Goal: Check status: Check status

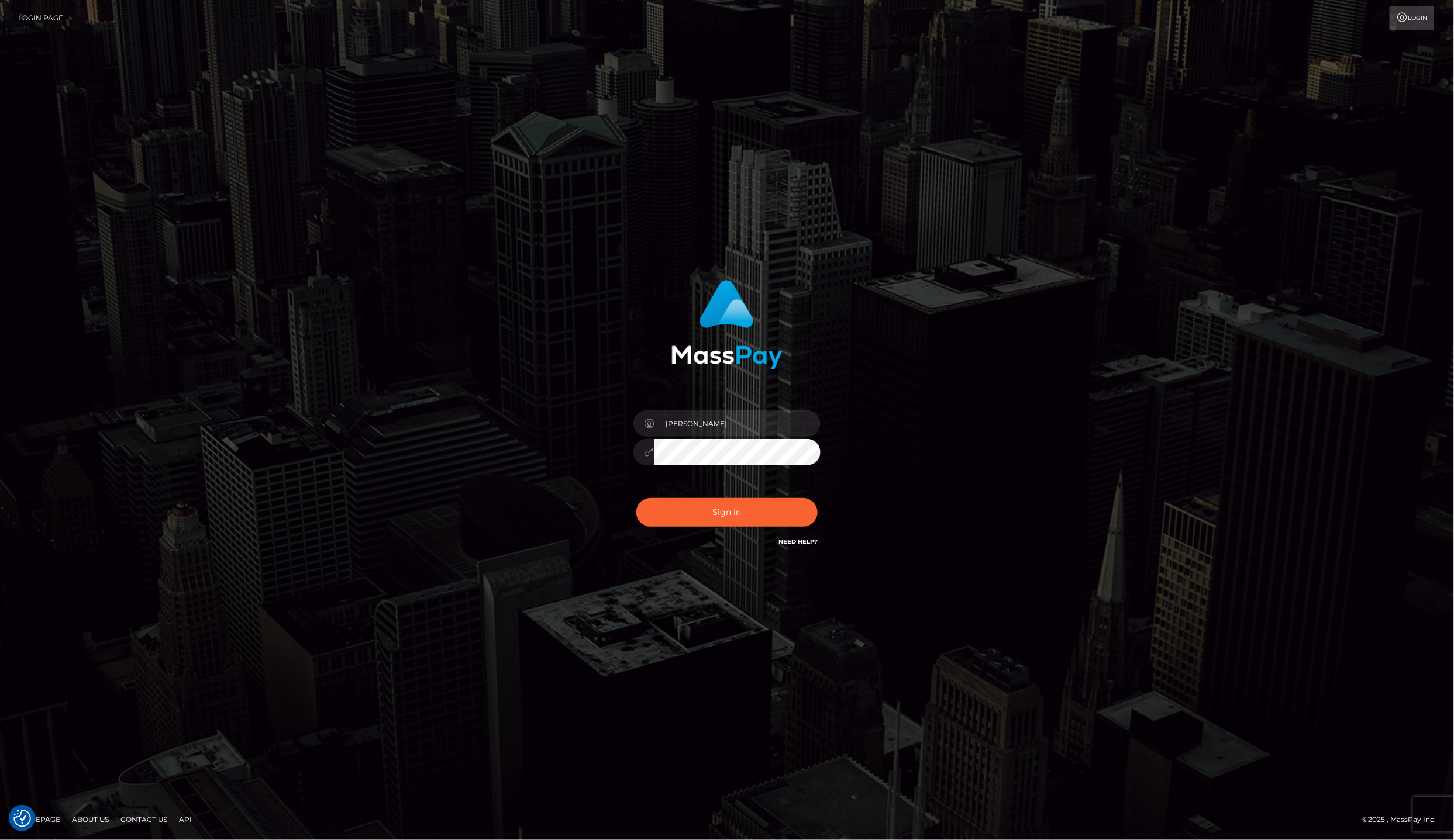
type input "lailadeasis.scratch"
click at [665, 497] on div "Sign in Need Help?" at bounding box center [727, 517] width 205 height 52
click at [669, 515] on button "Sign in" at bounding box center [727, 512] width 181 height 29
click at [716, 427] on input "Laila de Asis" at bounding box center [737, 424] width 166 height 26
type input "lailadeasis.scratch"
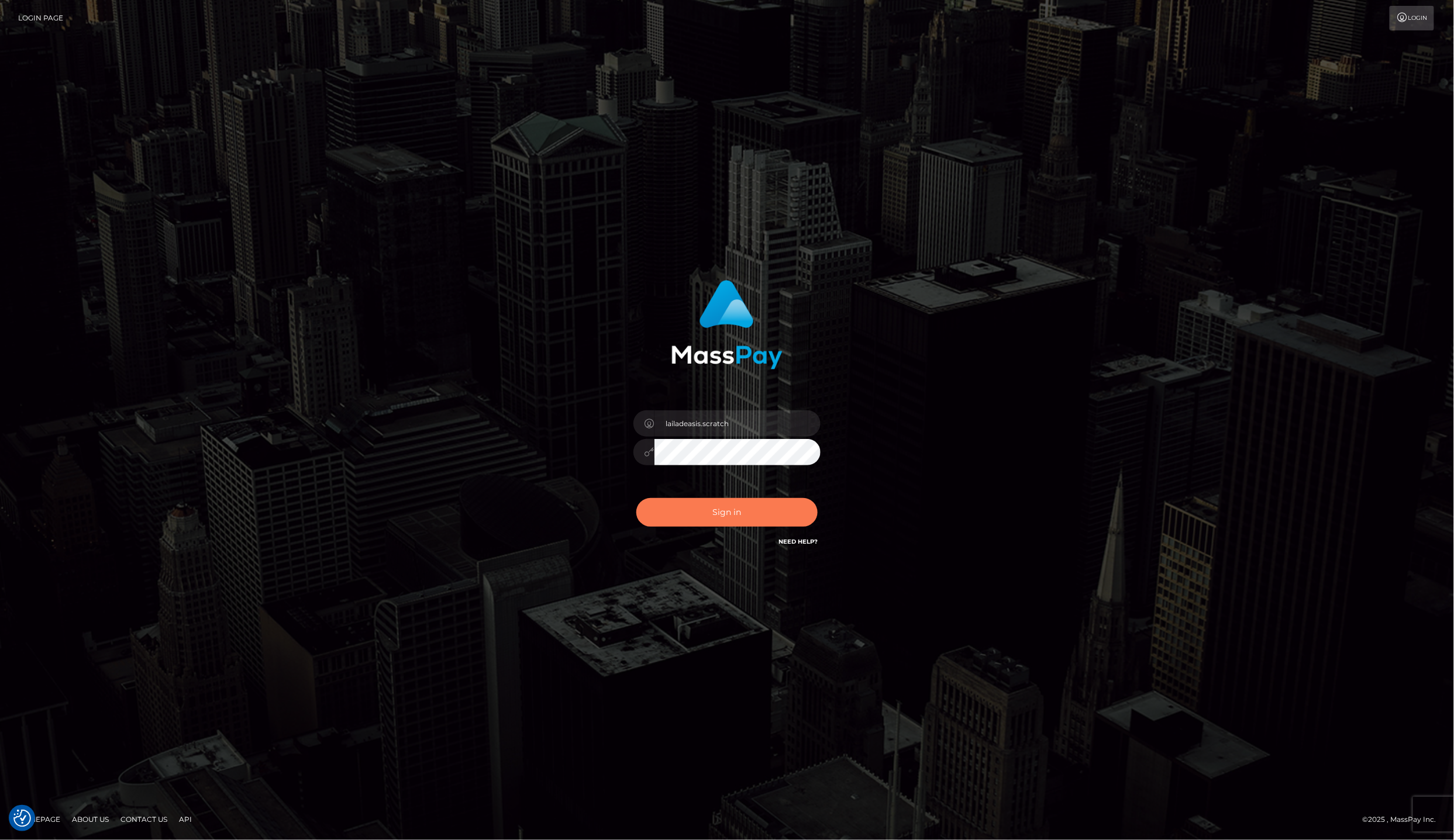
click at [704, 513] on button "Sign in" at bounding box center [727, 512] width 181 height 29
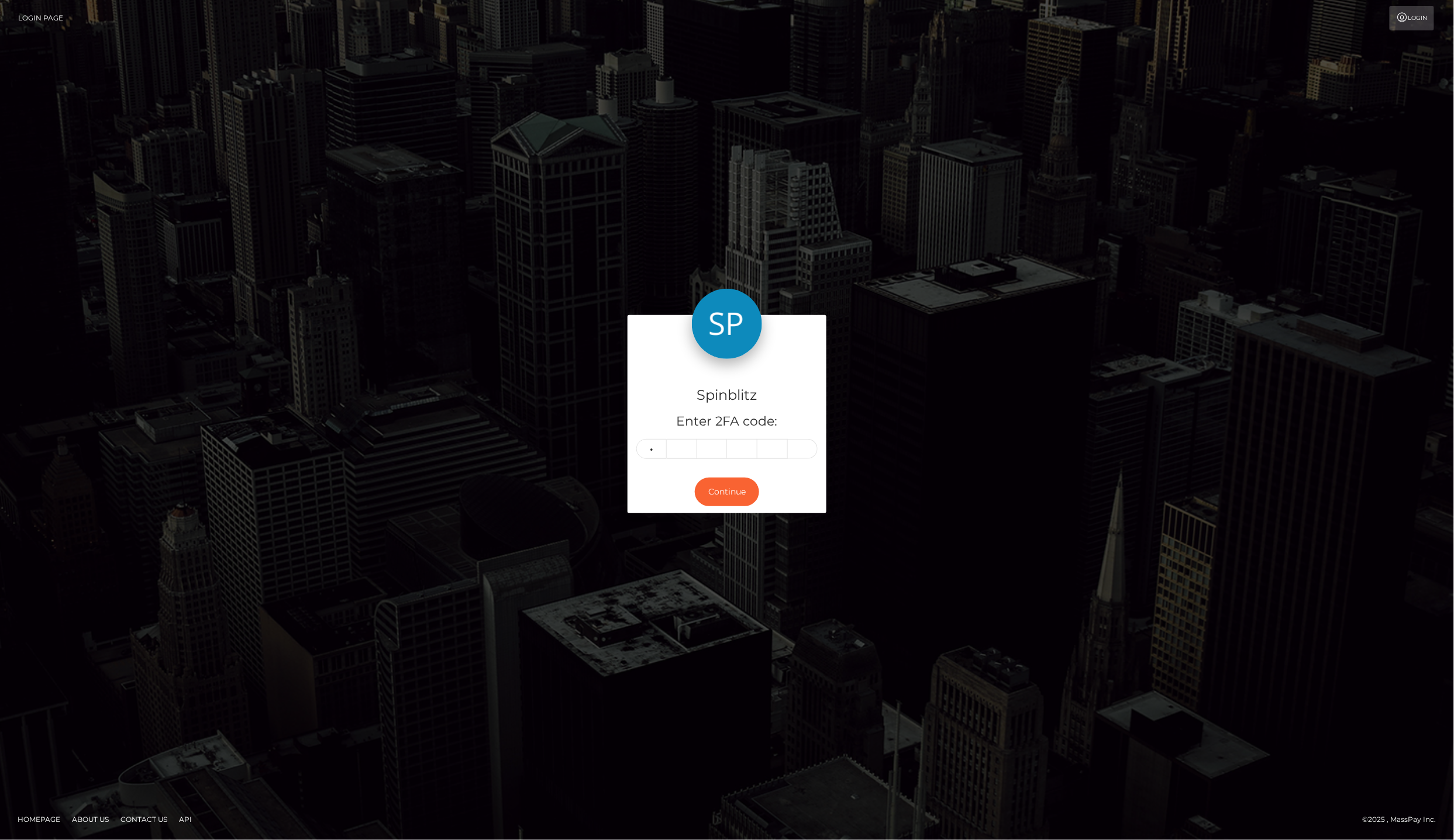
type input "4"
type input "1"
type input "0"
type input "9"
type input "1"
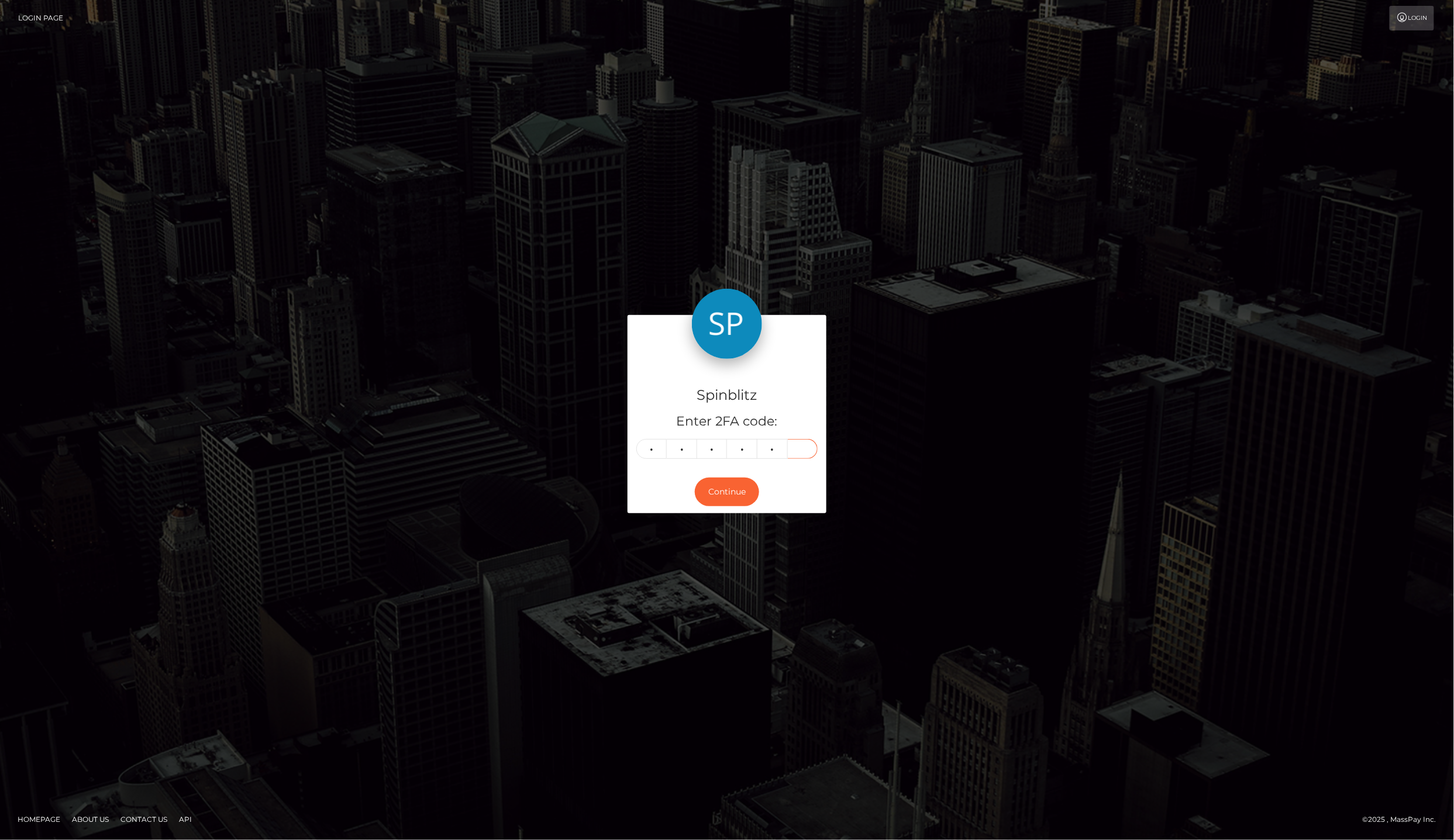
type input "1"
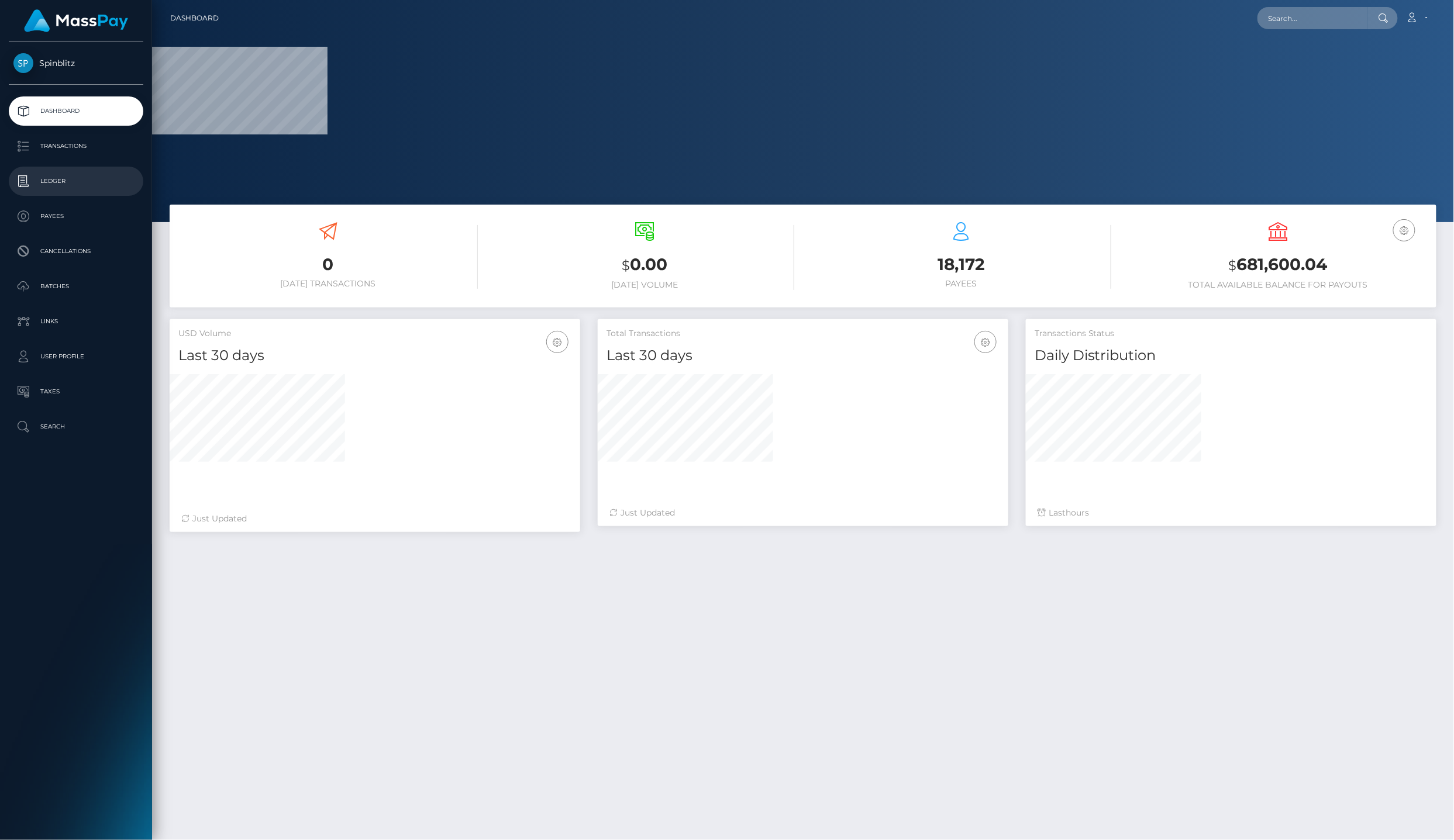
click at [67, 175] on p "Ledger" at bounding box center [76, 181] width 125 height 18
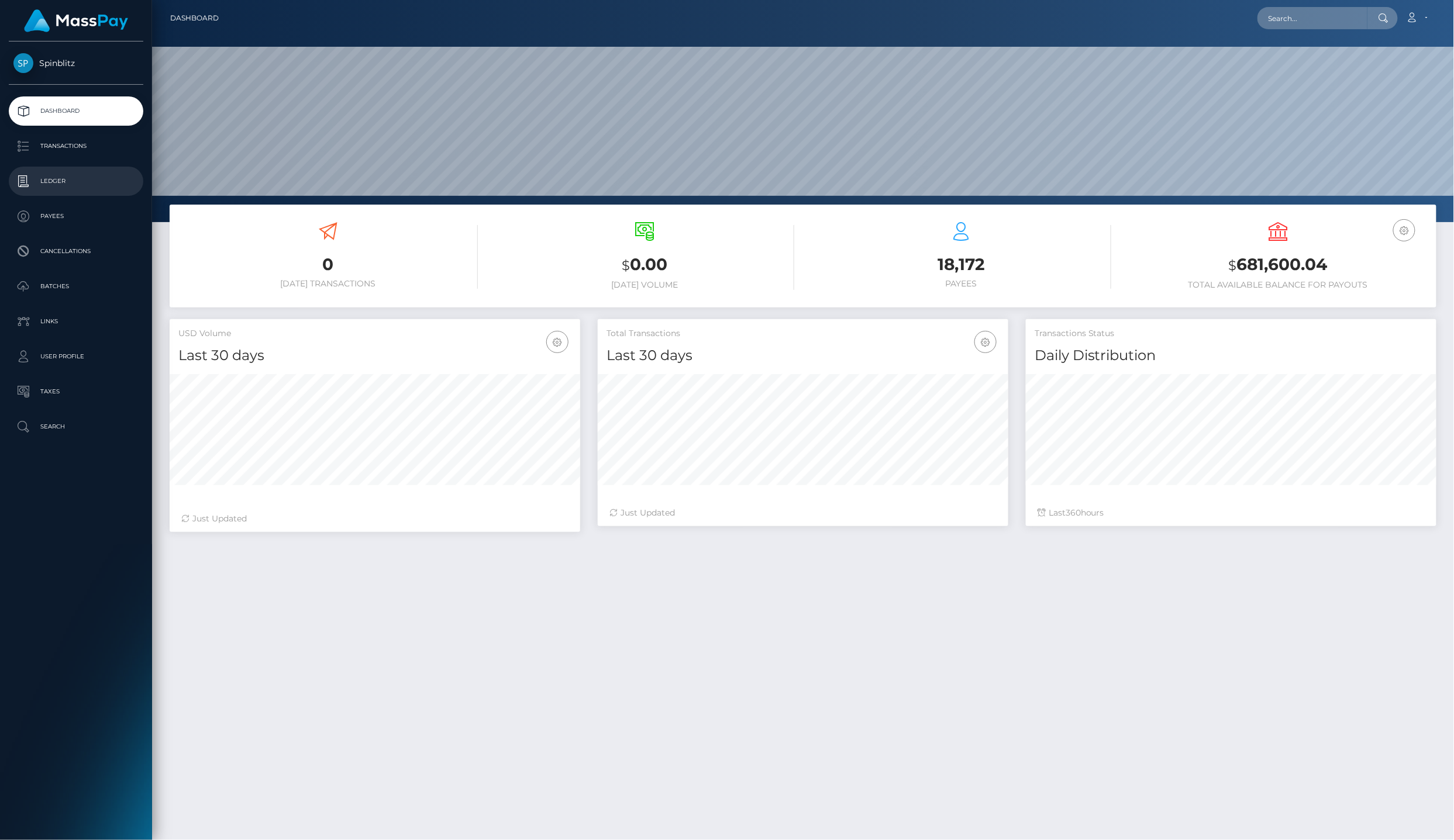
scroll to position [204, 410]
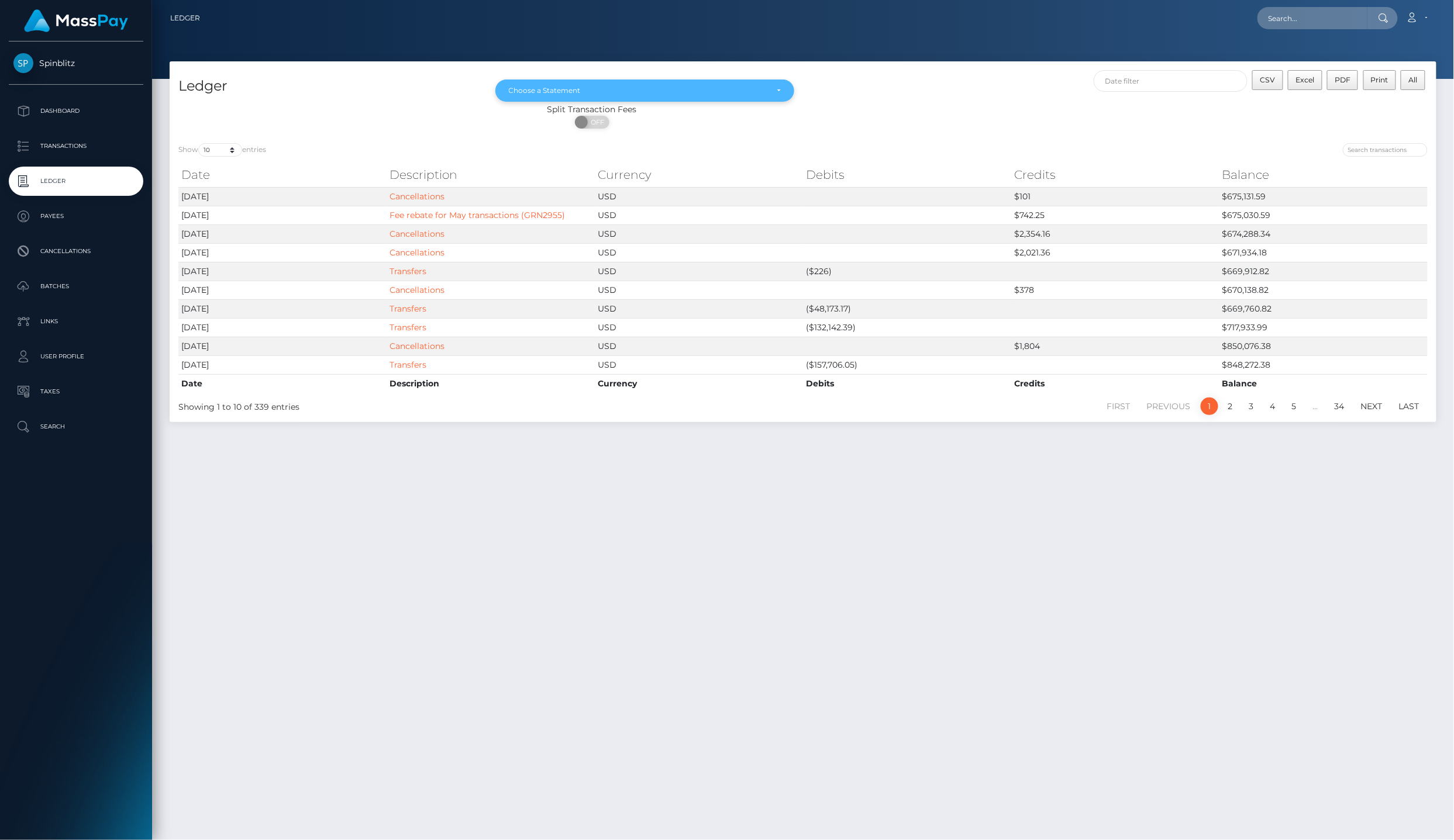
click at [632, 79] on div "Choose a Statement" at bounding box center [645, 90] width 300 height 23
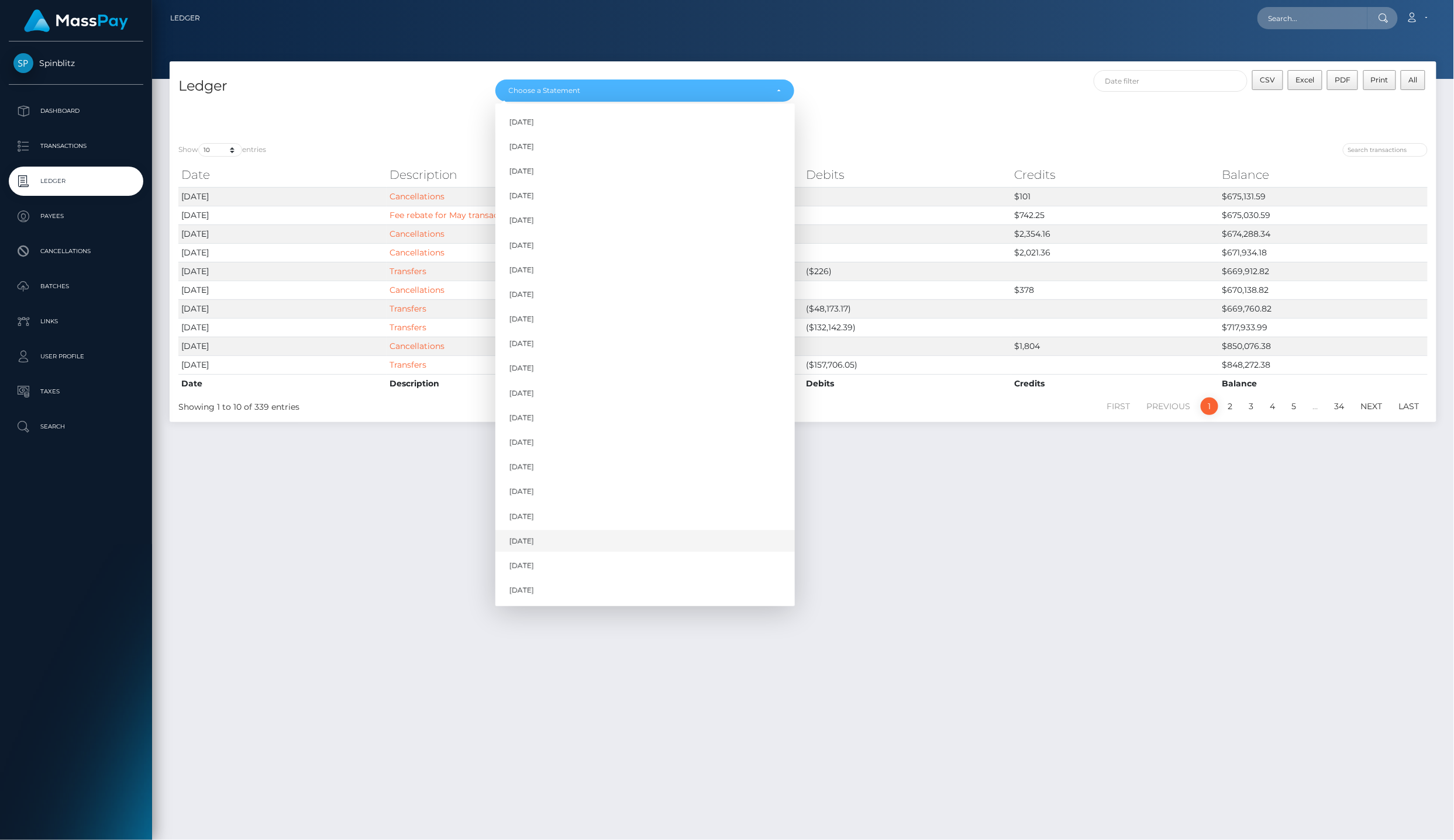
click at [586, 530] on link "[DATE]" at bounding box center [645, 541] width 300 height 22
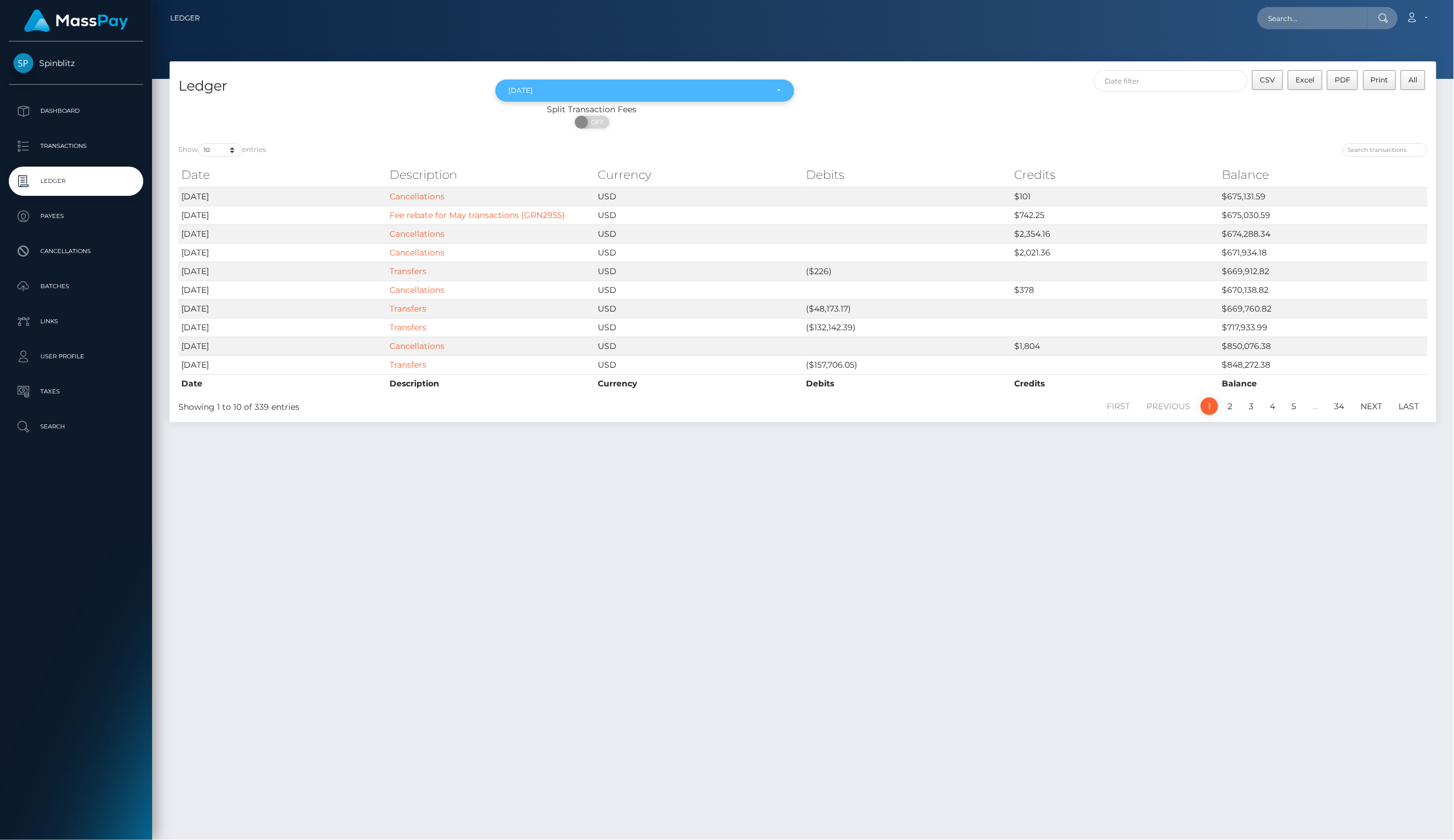
click at [612, 89] on div "[DATE]" at bounding box center [638, 90] width 259 height 9
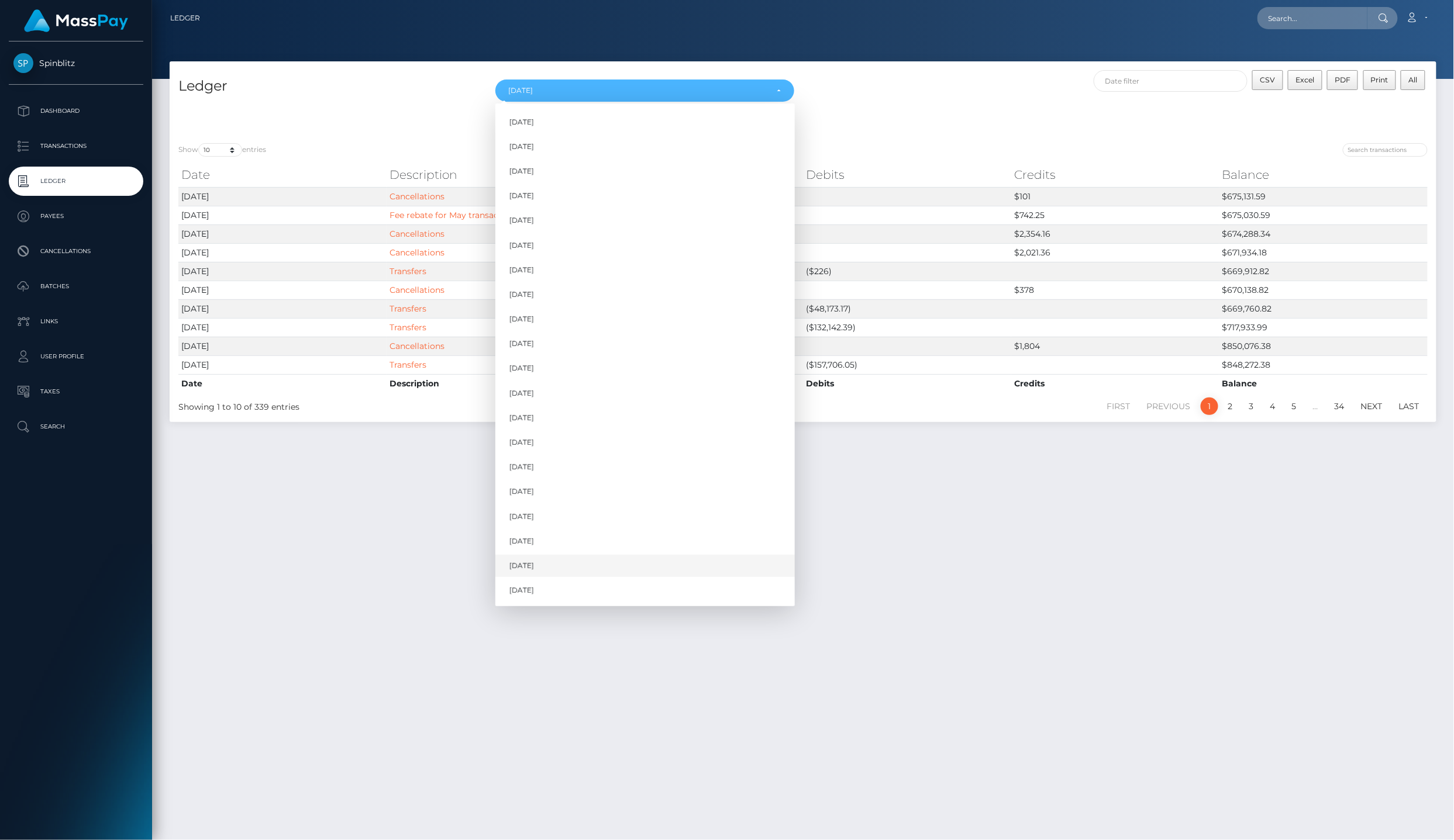
click at [576, 556] on link "[DATE]" at bounding box center [645, 567] width 300 height 22
select select "Aug 2025"
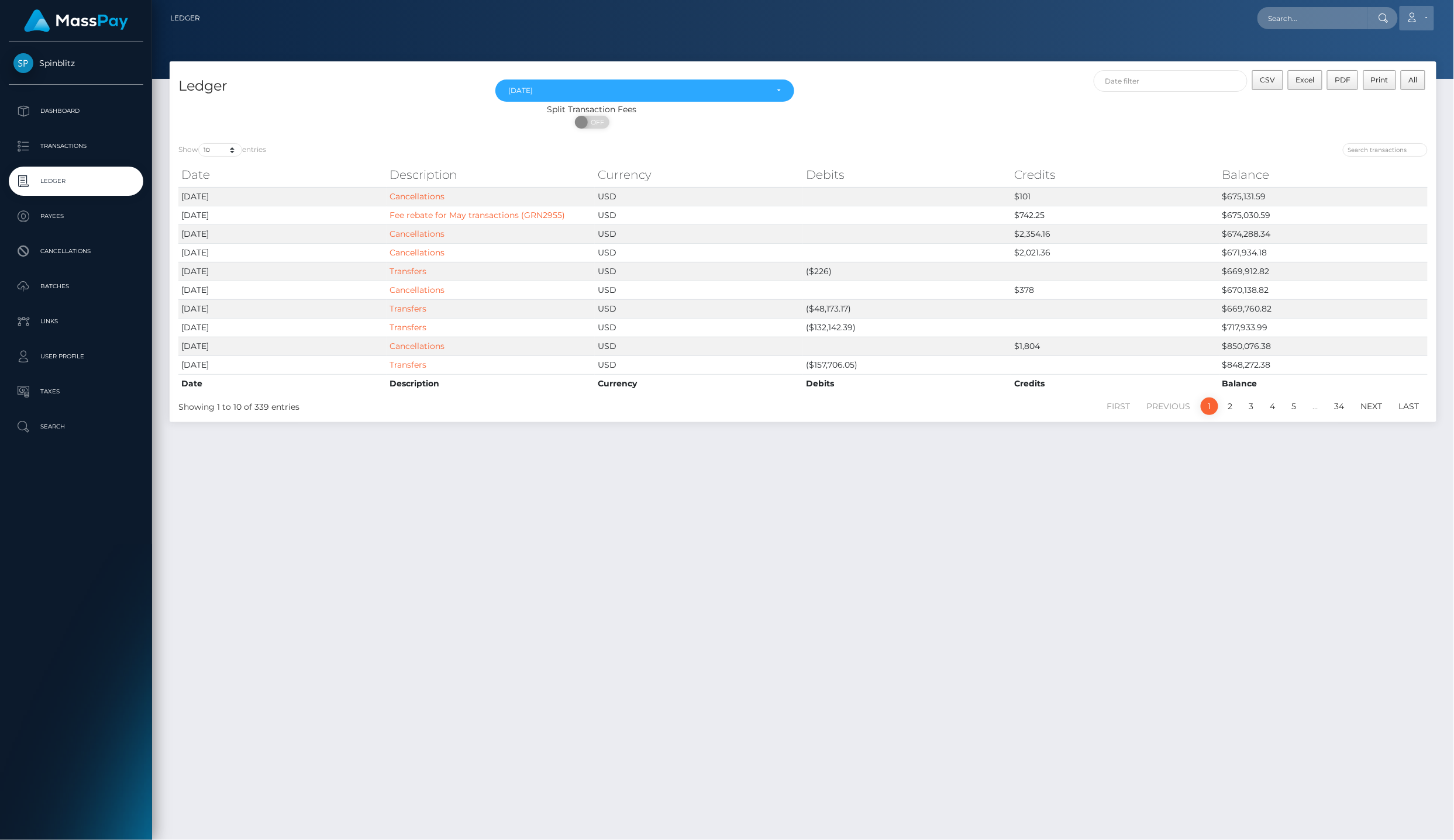
click at [1421, 11] on link "Account" at bounding box center [1417, 19] width 34 height 25
click at [1411, 70] on link "Logout" at bounding box center [1389, 76] width 93 height 22
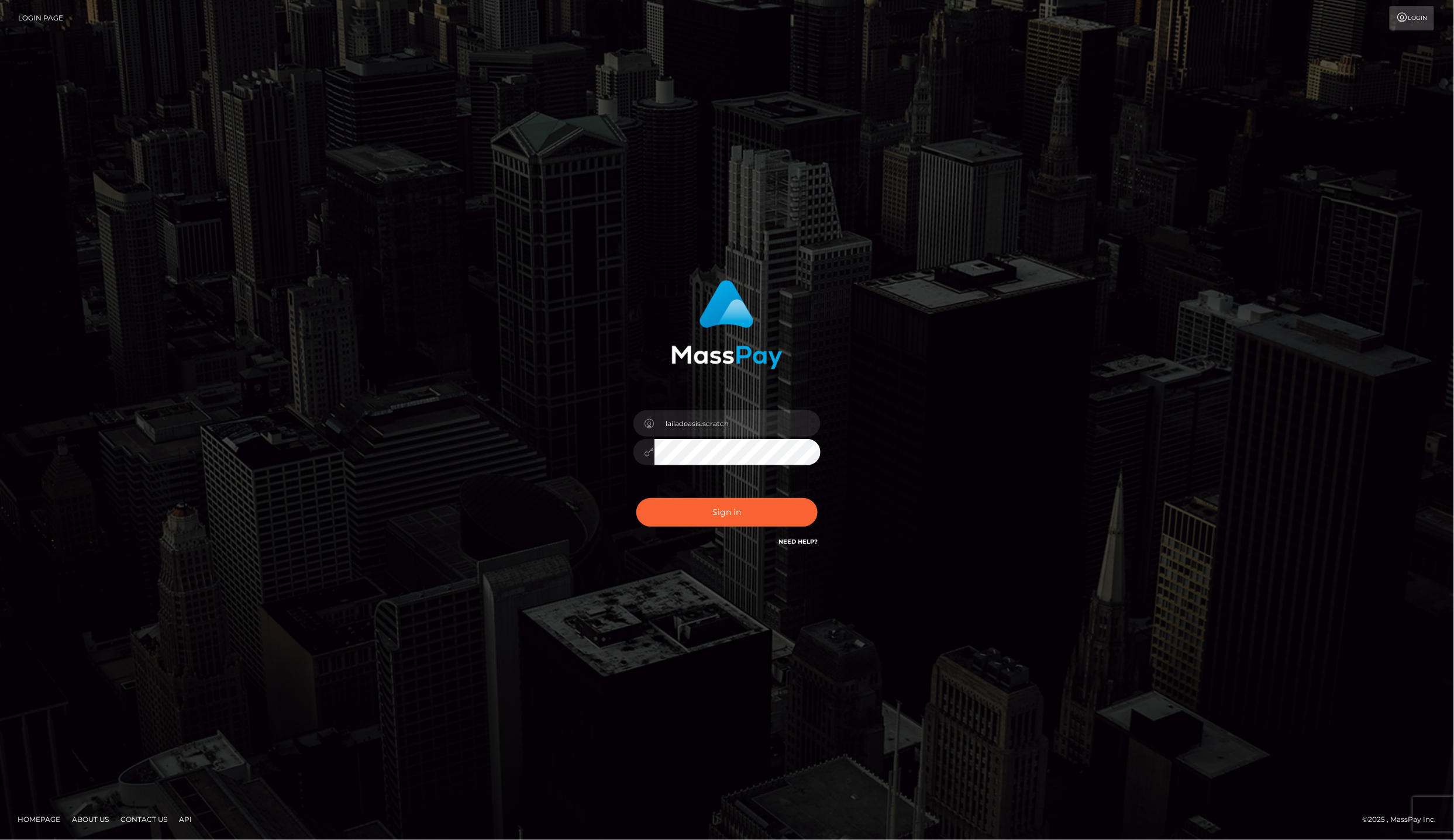
click at [755, 415] on div "lailadeasis.scratch" at bounding box center [727, 446] width 205 height 90
click at [755, 426] on input "lailadeasis.scratch" at bounding box center [737, 424] width 166 height 26
type input "lailadeasis.hello"
click at [715, 503] on button "Sign in" at bounding box center [727, 512] width 181 height 29
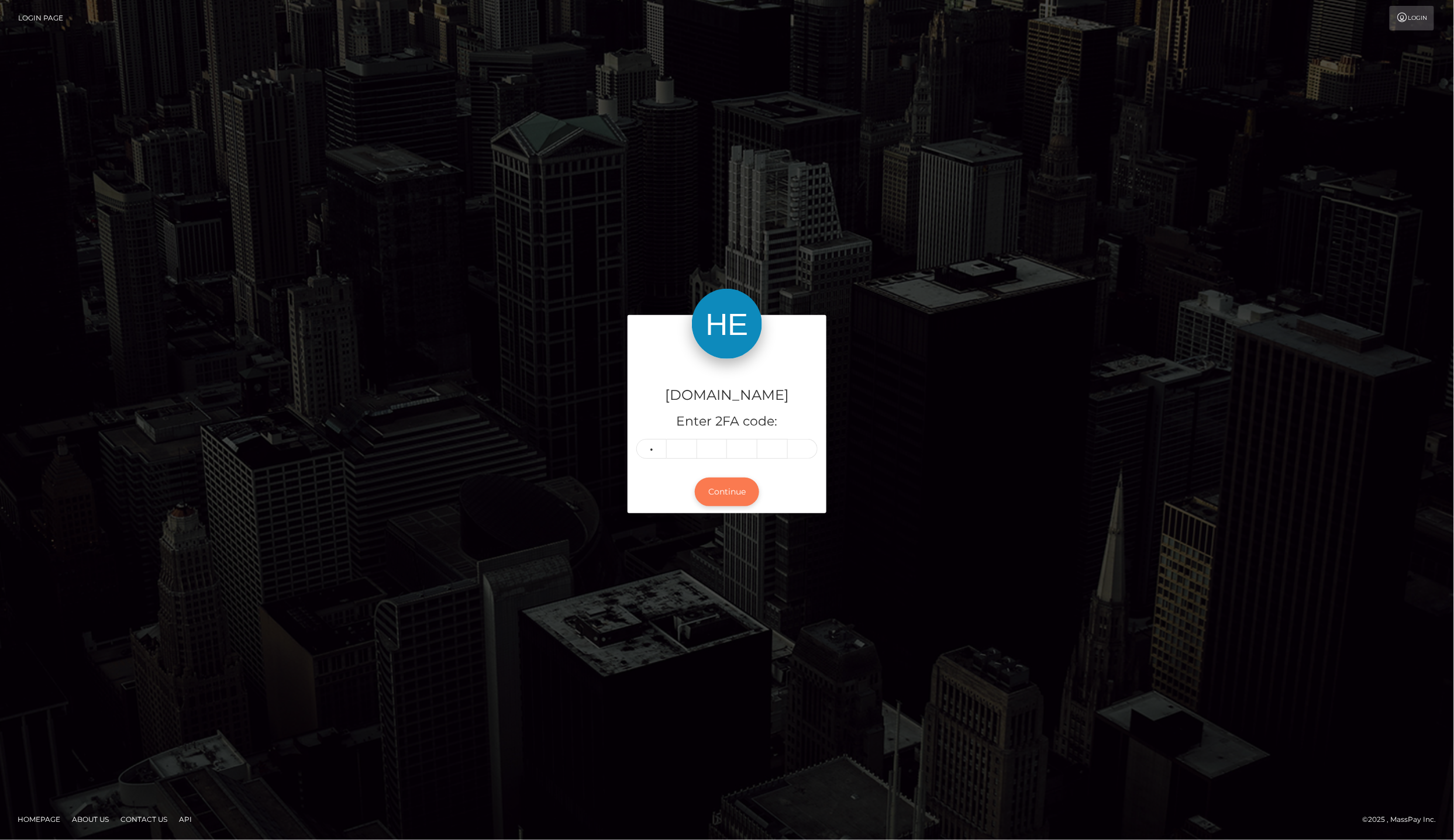
type input "6"
type input "0"
type input "9"
type input "8"
type input "9"
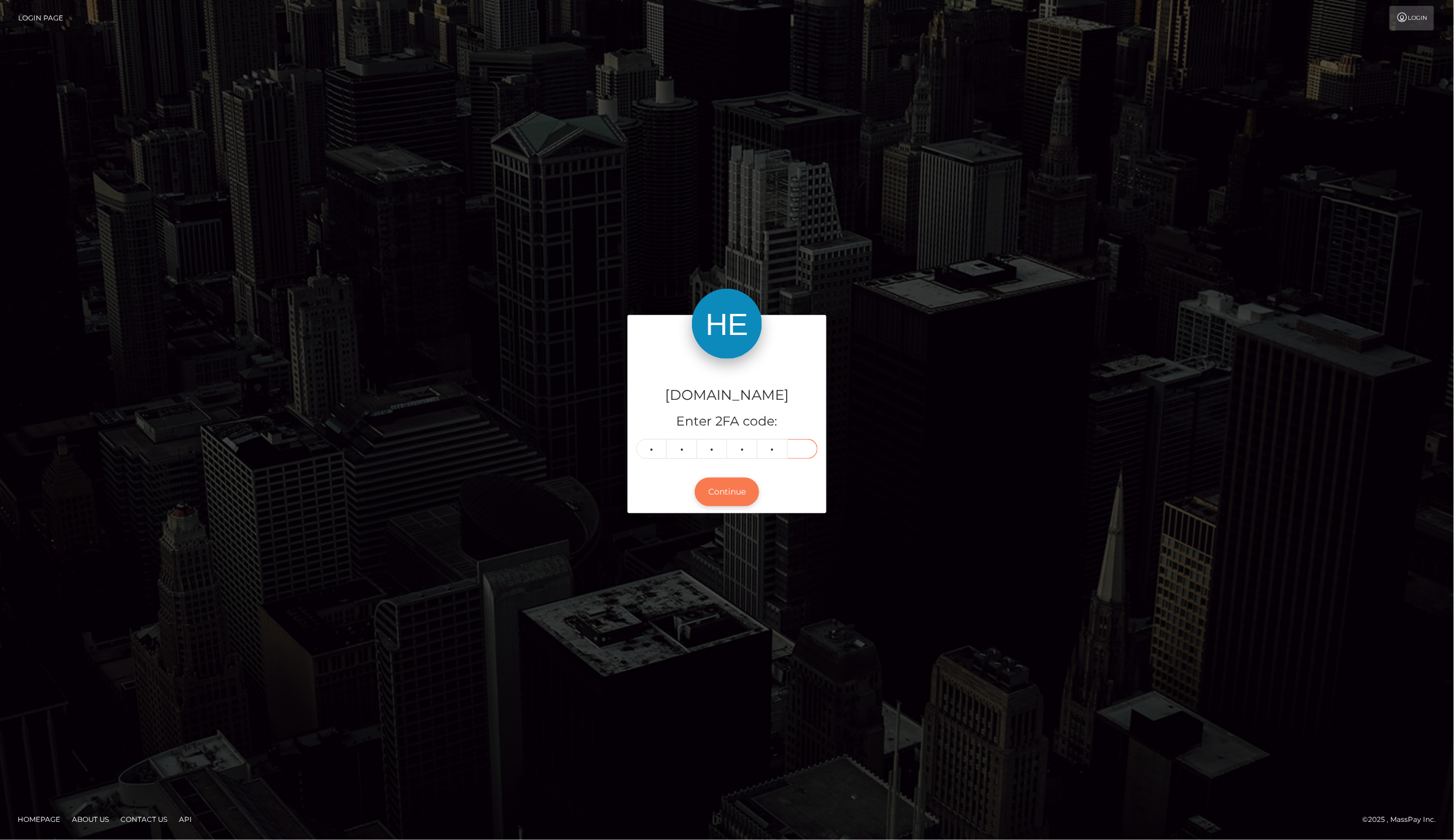
type input "8"
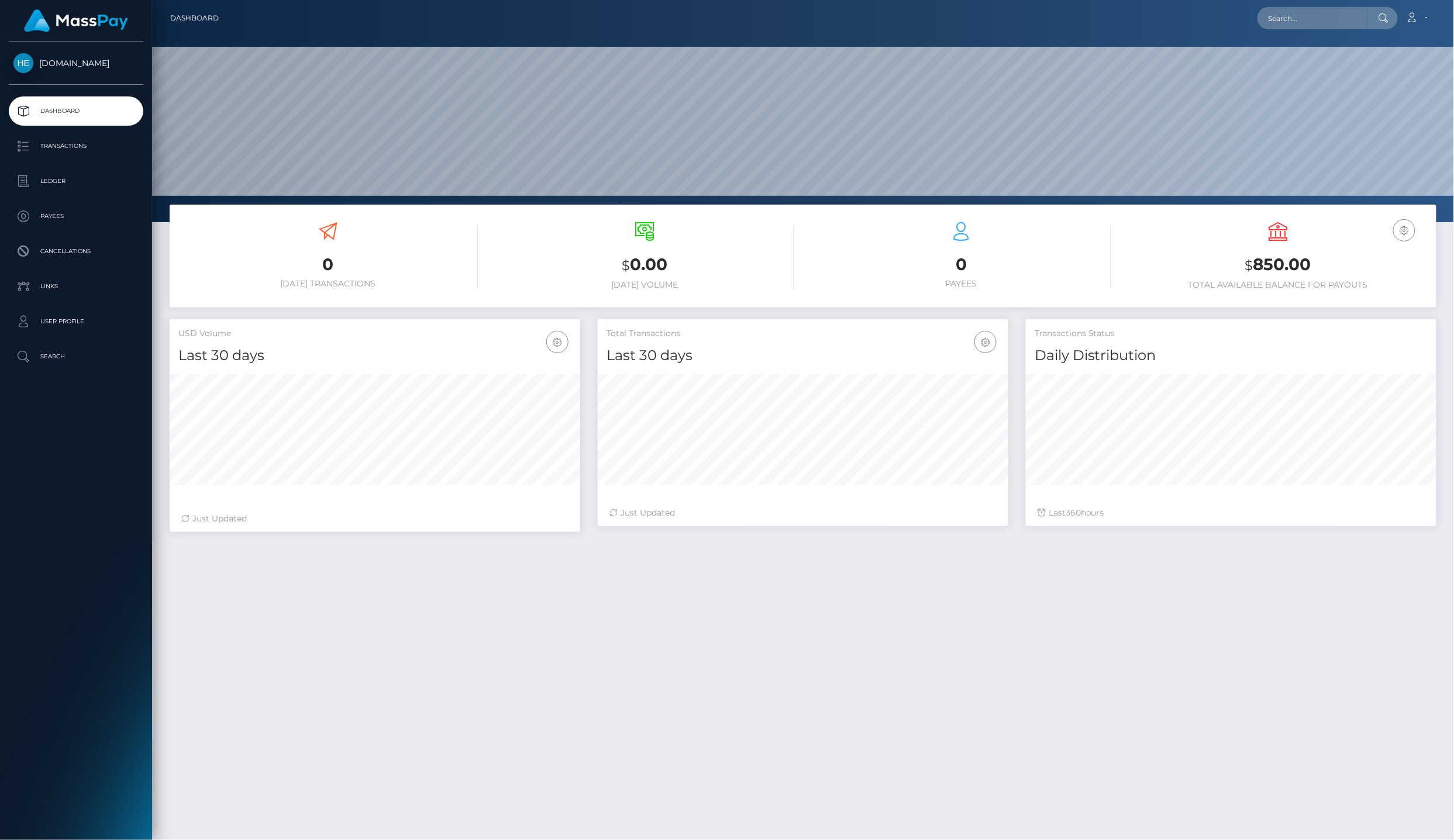
scroll to position [204, 410]
click at [82, 180] on p "Ledger" at bounding box center [76, 181] width 125 height 18
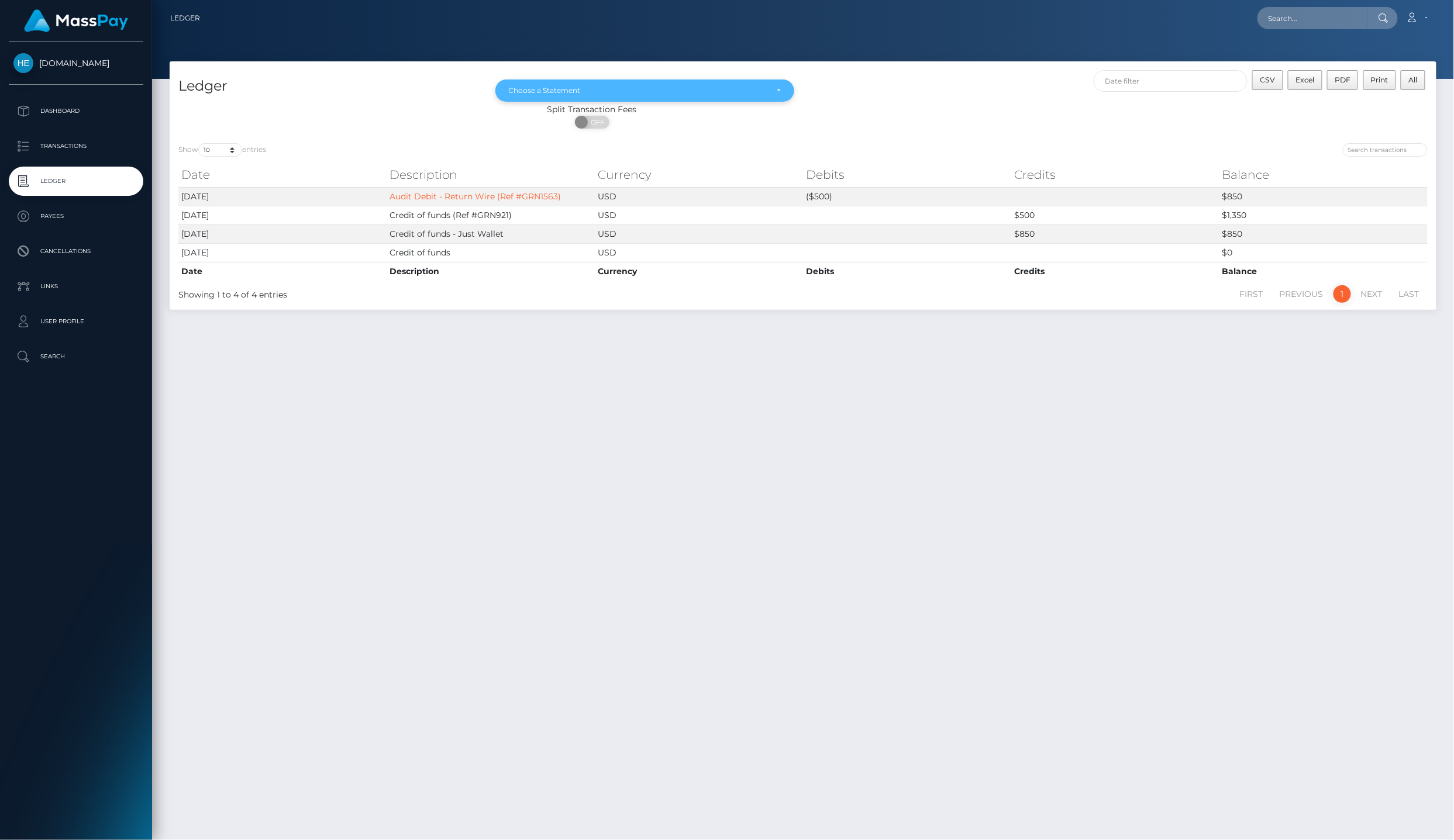
click at [634, 94] on div "Choose a Statement" at bounding box center [645, 90] width 300 height 23
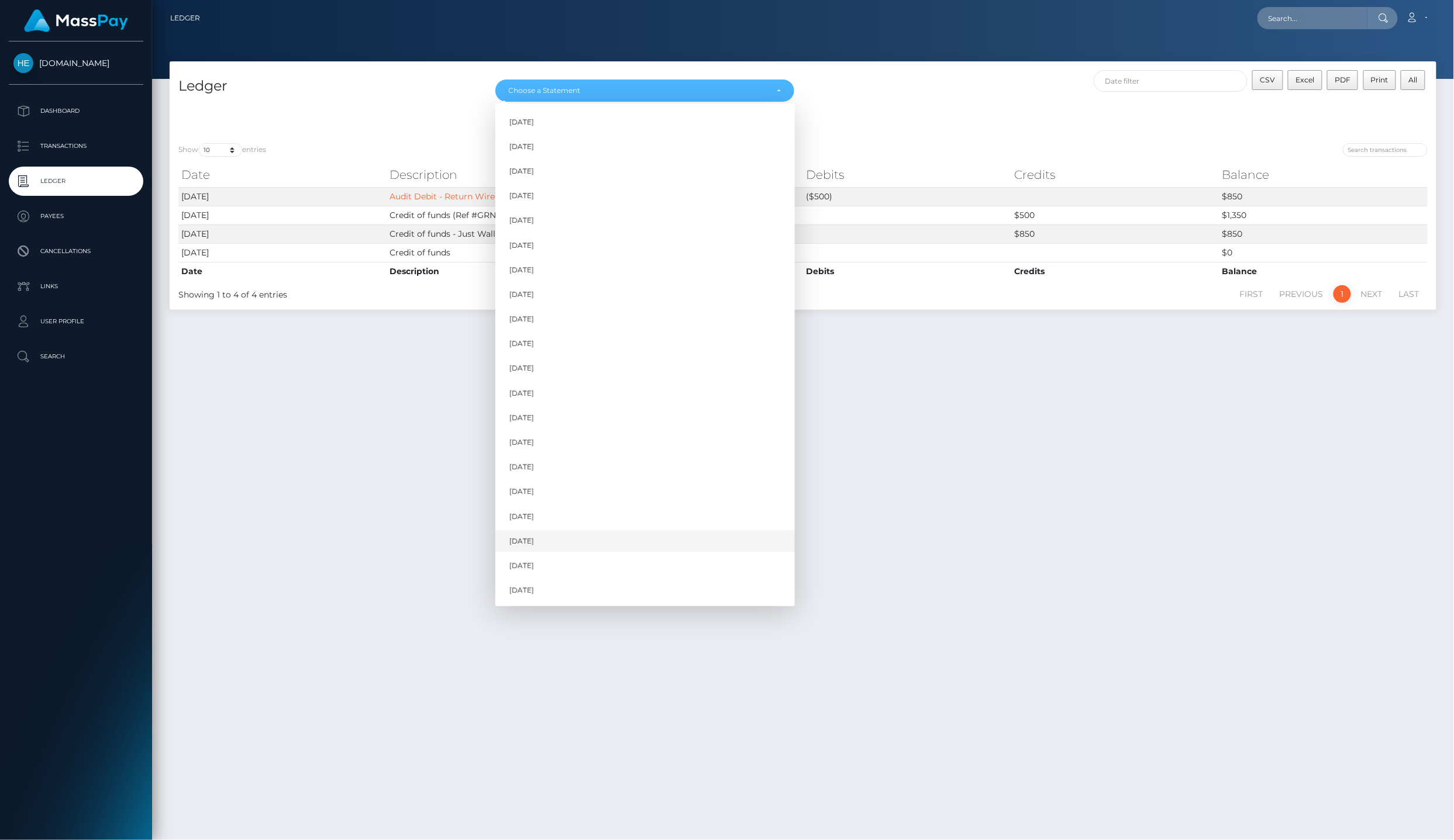
click at [646, 530] on link "[DATE]" at bounding box center [645, 541] width 300 height 22
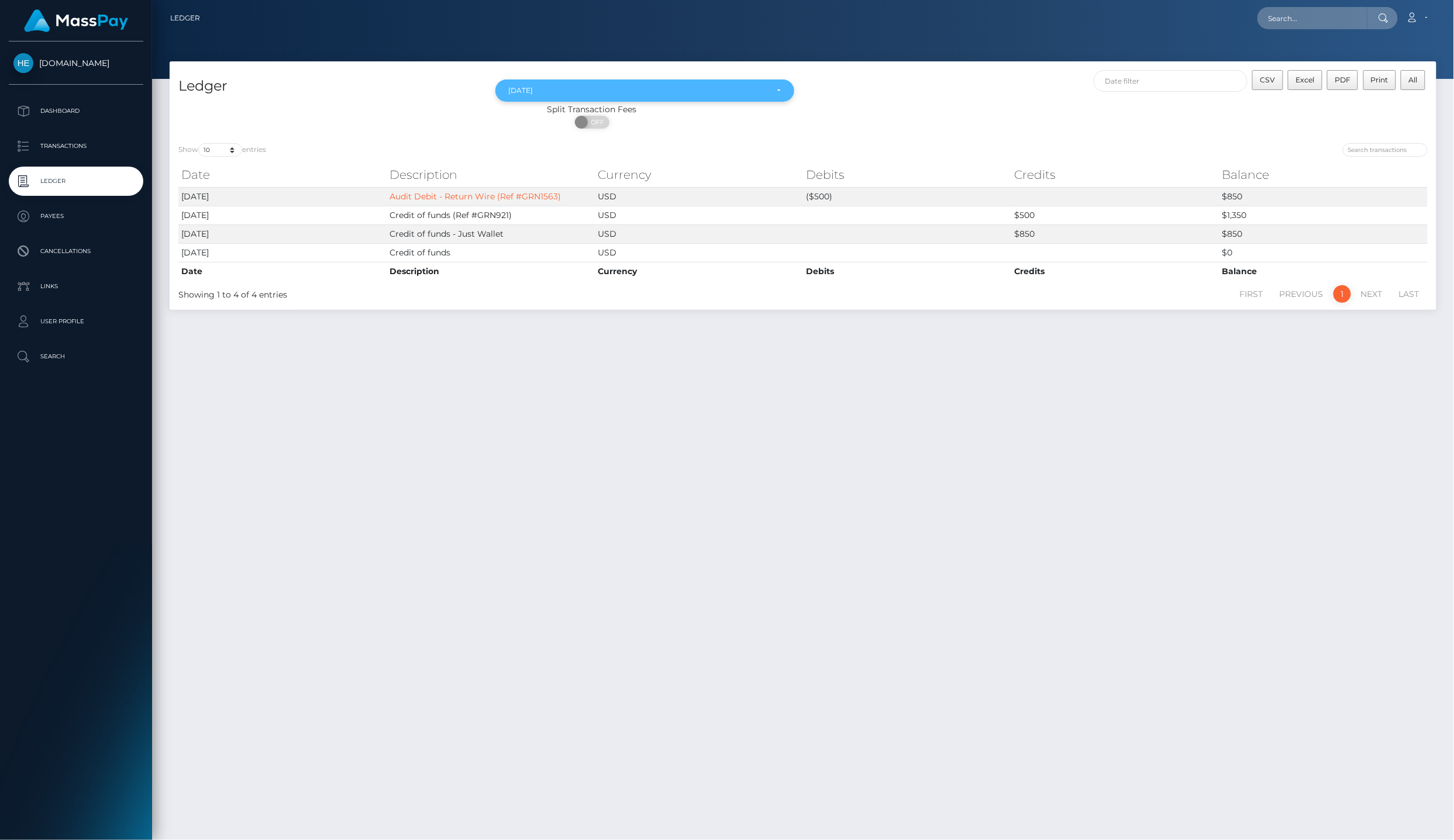
click at [637, 98] on div "[DATE]" at bounding box center [645, 90] width 300 height 23
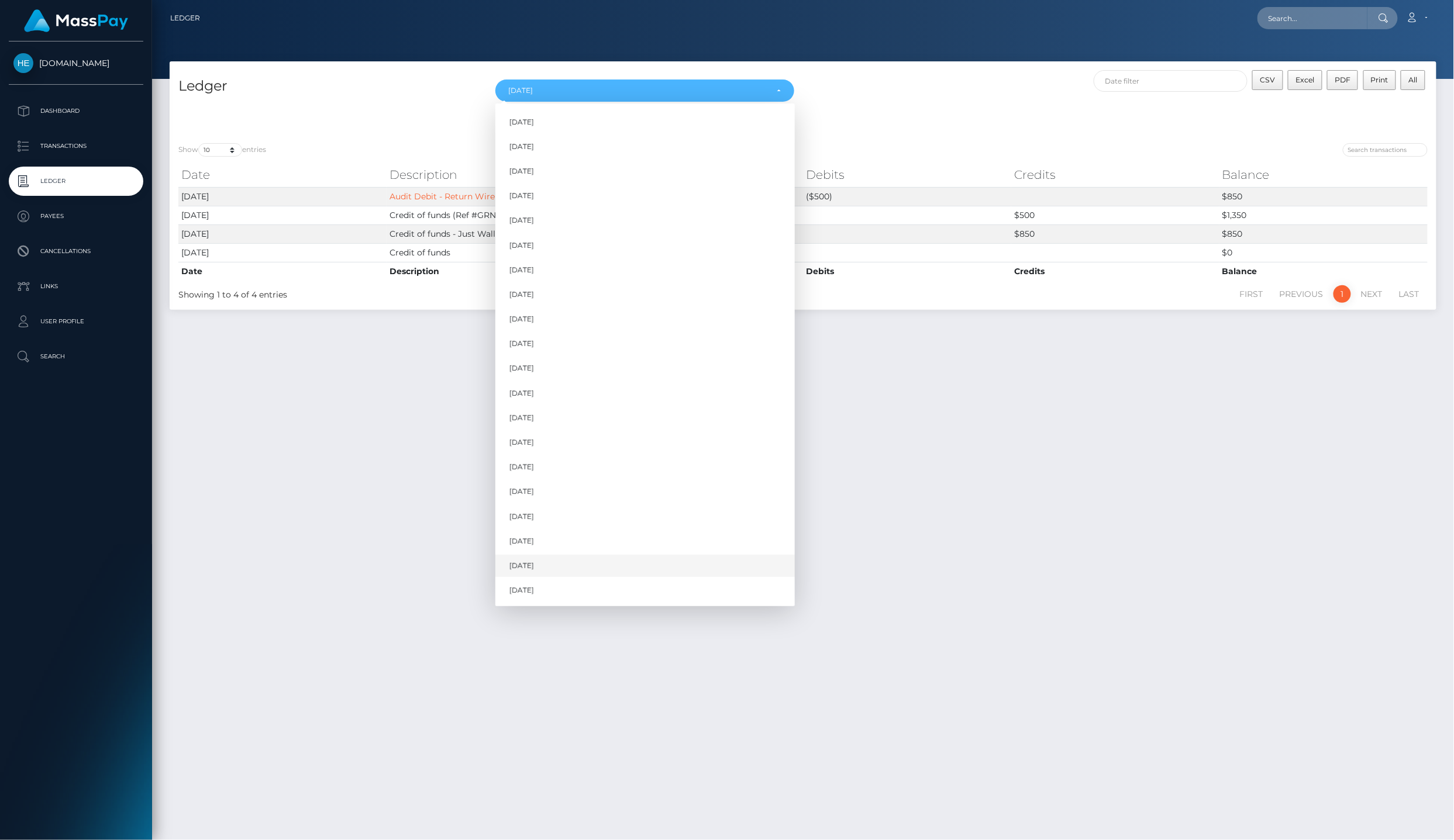
click at [595, 556] on link "[DATE]" at bounding box center [645, 567] width 300 height 22
select select "[DATE]"
